Goal: Task Accomplishment & Management: Manage account settings

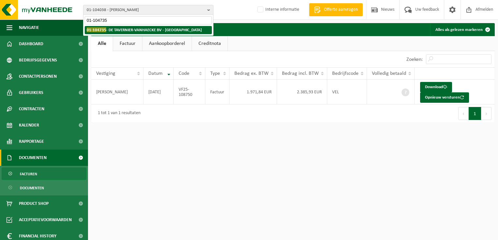
type input "01-104735"
click at [117, 29] on strong "01-104735 - DE TAVERNIER-VANHAECKE BV - BELLEGEM" at bounding box center [144, 29] width 115 height 5
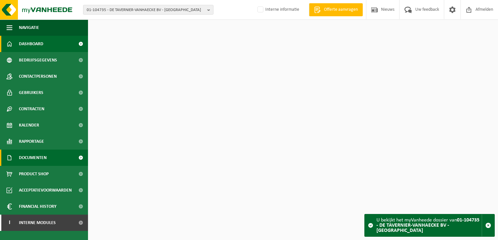
click at [51, 157] on link "Documenten" at bounding box center [44, 158] width 88 height 16
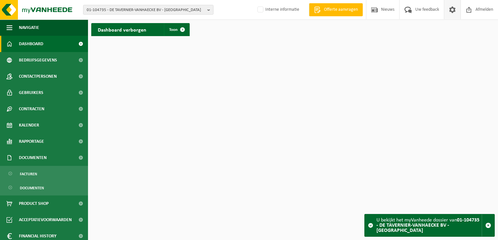
click at [450, 12] on span at bounding box center [452, 9] width 10 height 19
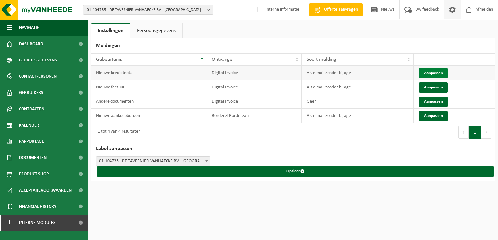
click at [433, 74] on button "Aanpassen" at bounding box center [433, 73] width 29 height 10
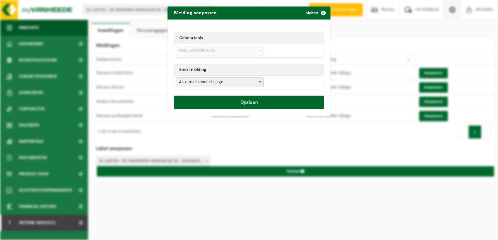
click at [214, 82] on span "Als e-mail zonder bijlage" at bounding box center [219, 82] width 87 height 9
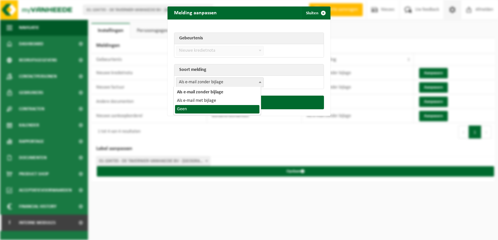
select select "1"
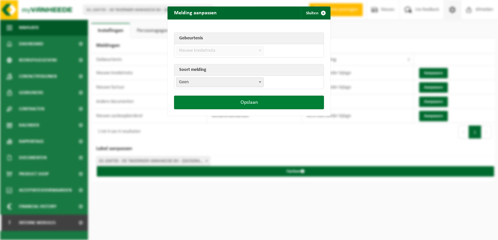
click at [235, 103] on button "Opslaan" at bounding box center [249, 103] width 150 height 14
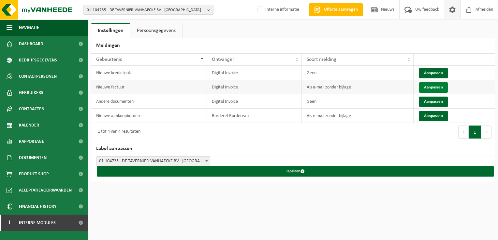
click at [427, 86] on button "Aanpassen" at bounding box center [433, 87] width 29 height 10
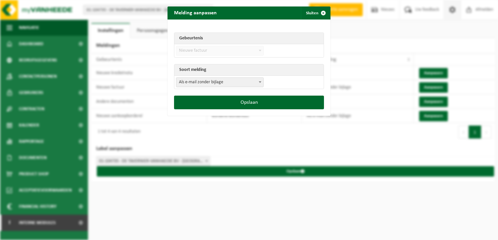
click at [210, 85] on span "Als e-mail zonder bijlage" at bounding box center [219, 82] width 87 height 9
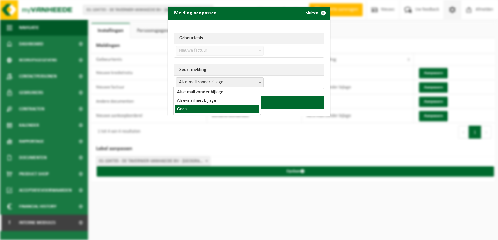
select select "1"
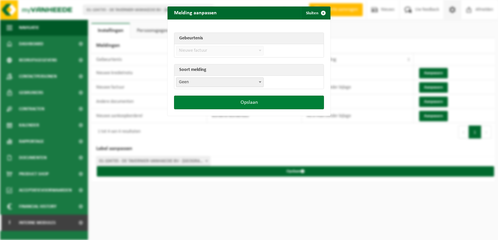
click at [250, 102] on button "Opslaan" at bounding box center [249, 103] width 150 height 14
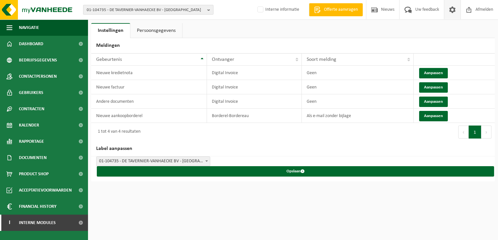
click at [104, 12] on span "01-104735 - DE TAVERNIER-VANHAECKE BV - BELLEGEM" at bounding box center [146, 10] width 118 height 10
paste input "10-965490"
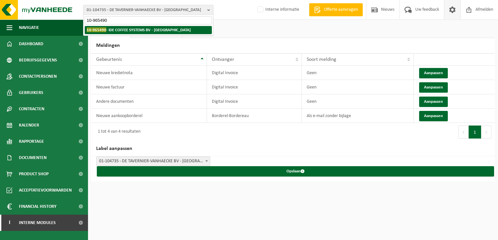
type input "10-965490"
click at [115, 31] on strong "10-965490 - IDE COFFEE SYSTEMS BV - ASSE" at bounding box center [139, 29] width 104 height 5
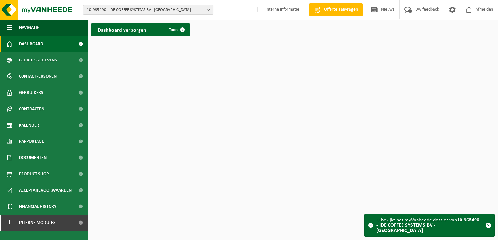
click at [135, 10] on span "10-965490 - IDE COFFEE SYSTEMS BV - ASSE" at bounding box center [146, 10] width 118 height 10
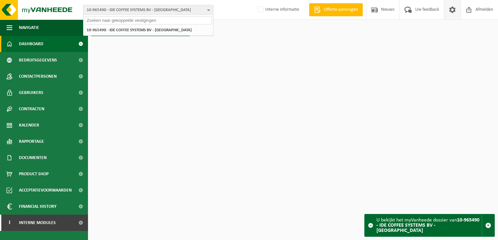
click at [449, 11] on span at bounding box center [452, 9] width 10 height 19
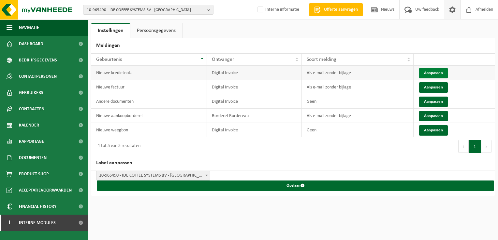
click at [429, 72] on button "Aanpassen" at bounding box center [433, 73] width 29 height 10
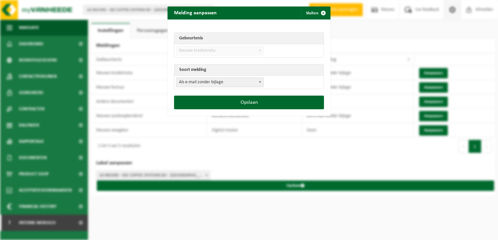
click at [210, 84] on span "Als e-mail zonder bijlage" at bounding box center [219, 82] width 87 height 9
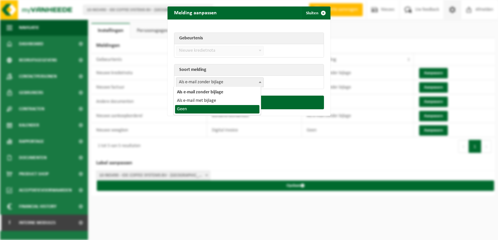
select select "1"
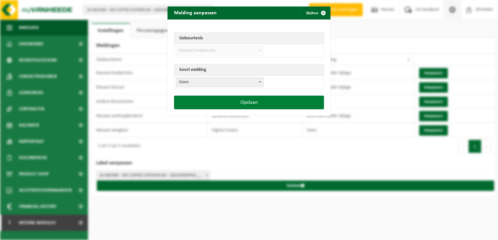
click at [260, 98] on button "Opslaan" at bounding box center [249, 103] width 150 height 14
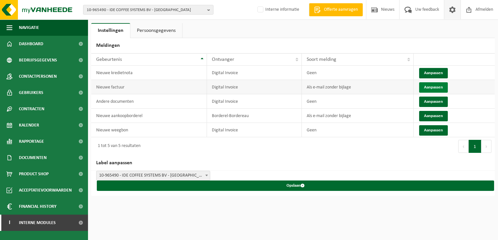
click at [434, 87] on button "Aanpassen" at bounding box center [433, 87] width 29 height 10
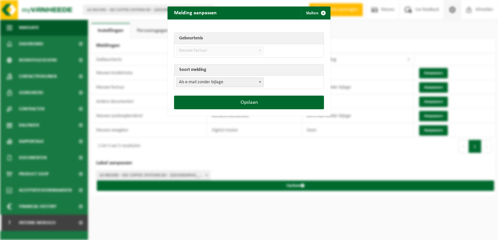
click at [211, 83] on span "Als e-mail zonder bijlage" at bounding box center [219, 82] width 87 height 9
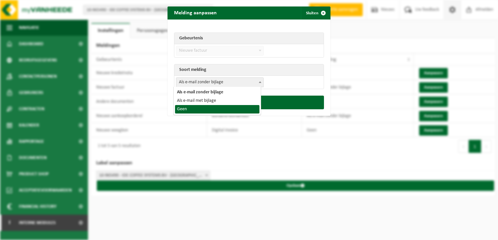
select select "1"
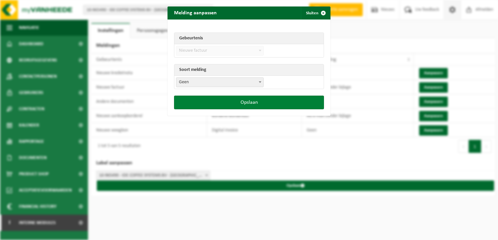
click at [251, 103] on button "Opslaan" at bounding box center [249, 103] width 150 height 14
